Goal: Check status

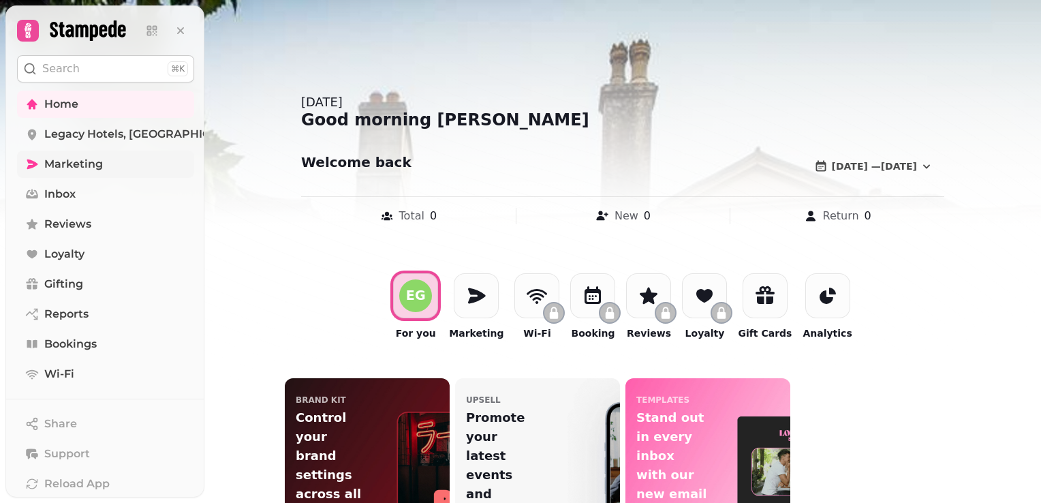
click at [82, 160] on span "Marketing" at bounding box center [73, 164] width 59 height 16
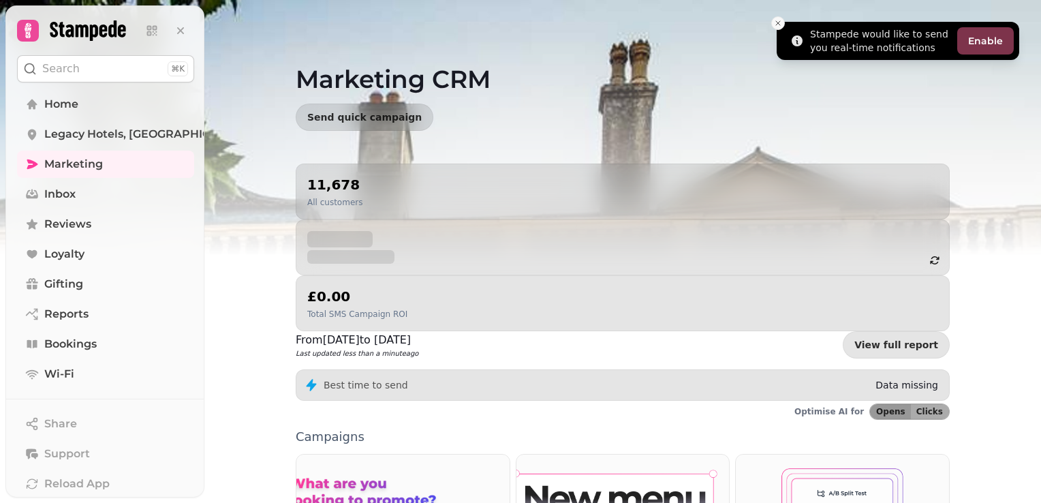
click at [776, 27] on icon "Close toast" at bounding box center [778, 23] width 8 height 8
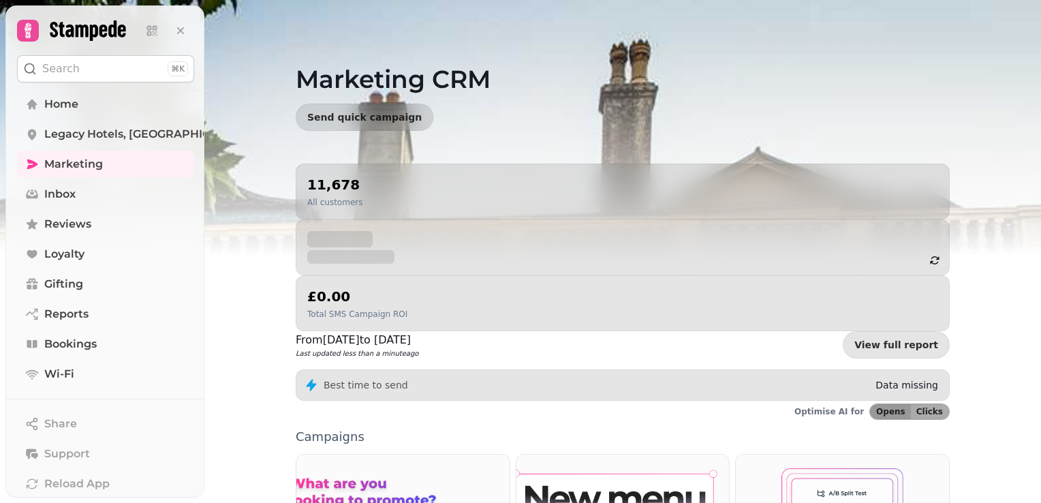
click at [324, 194] on div "11,678 All customers" at bounding box center [334, 191] width 55 height 33
click at [122, 135] on span "Legacy Hotels, [GEOGRAPHIC_DATA] - 83654" at bounding box center [168, 134] width 249 height 16
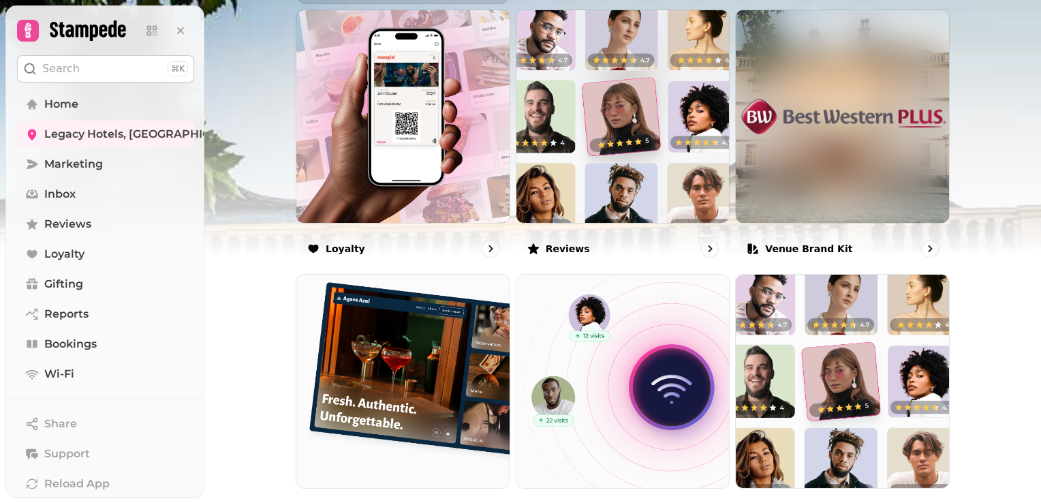
scroll to position [878, 0]
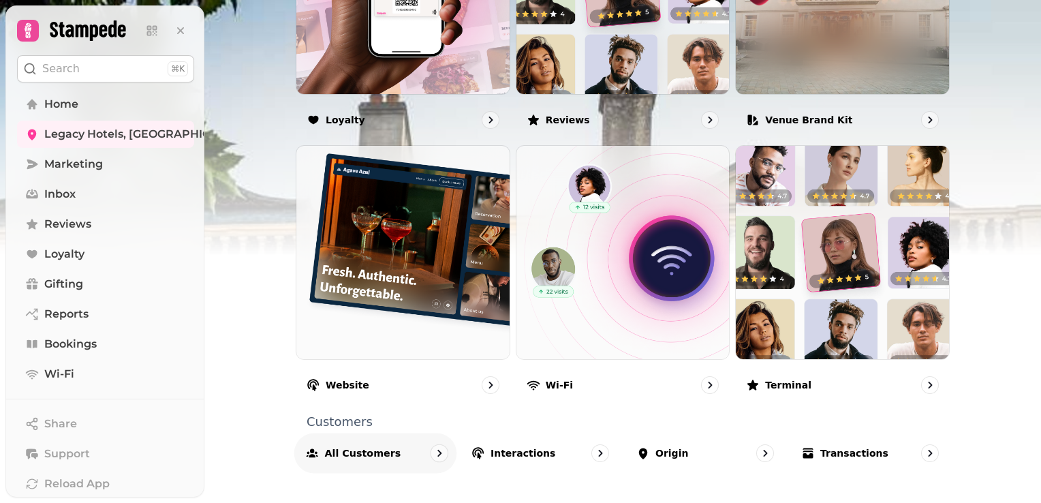
click at [350, 450] on p "All customers" at bounding box center [363, 453] width 76 height 14
select select "**"
